Goal: Find specific page/section

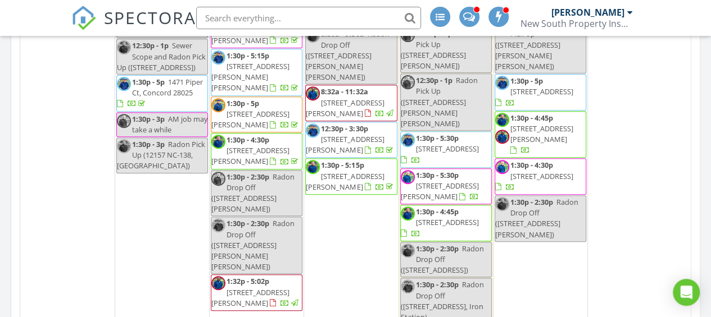
scroll to position [2361, 0]
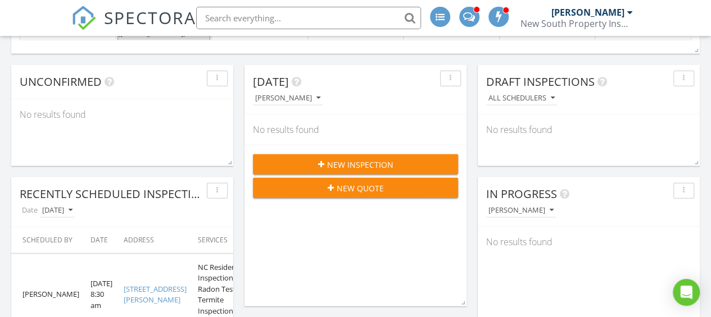
scroll to position [1404, 0]
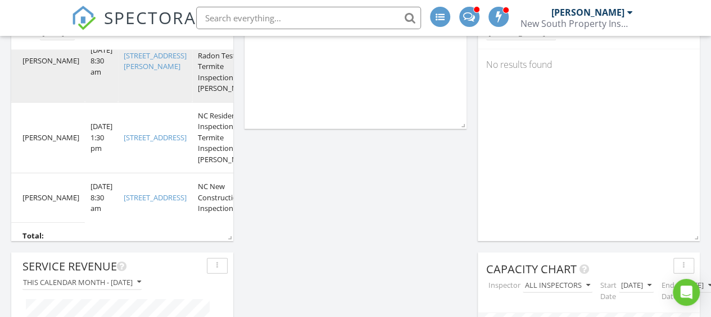
click at [146, 72] on link "[STREET_ADDRESS][PERSON_NAME]" at bounding box center [155, 61] width 63 height 21
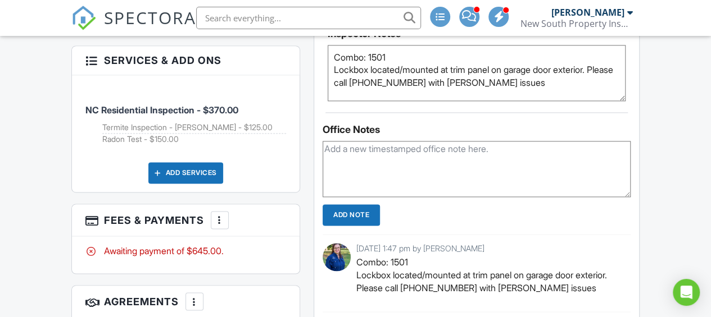
scroll to position [843, 0]
